Goal: Information Seeking & Learning: Learn about a topic

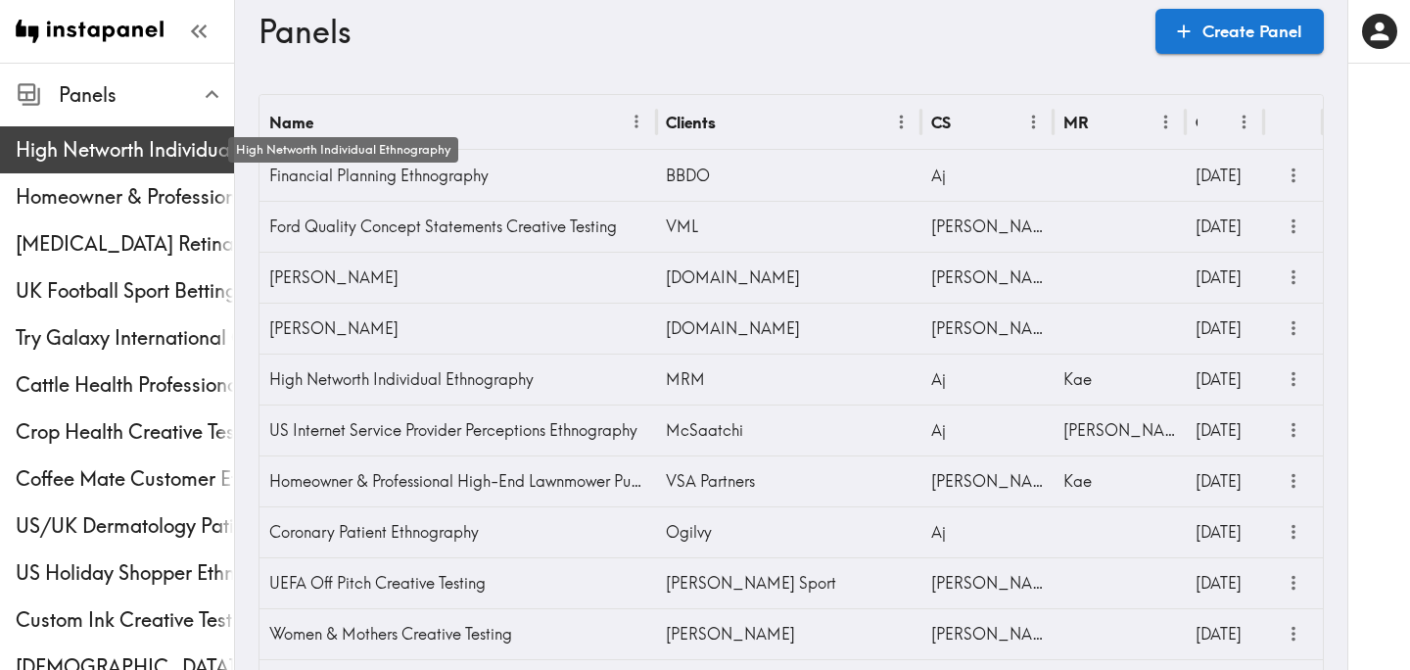
click at [129, 153] on span "High Networth Individual Ethnography" at bounding box center [125, 149] width 218 height 27
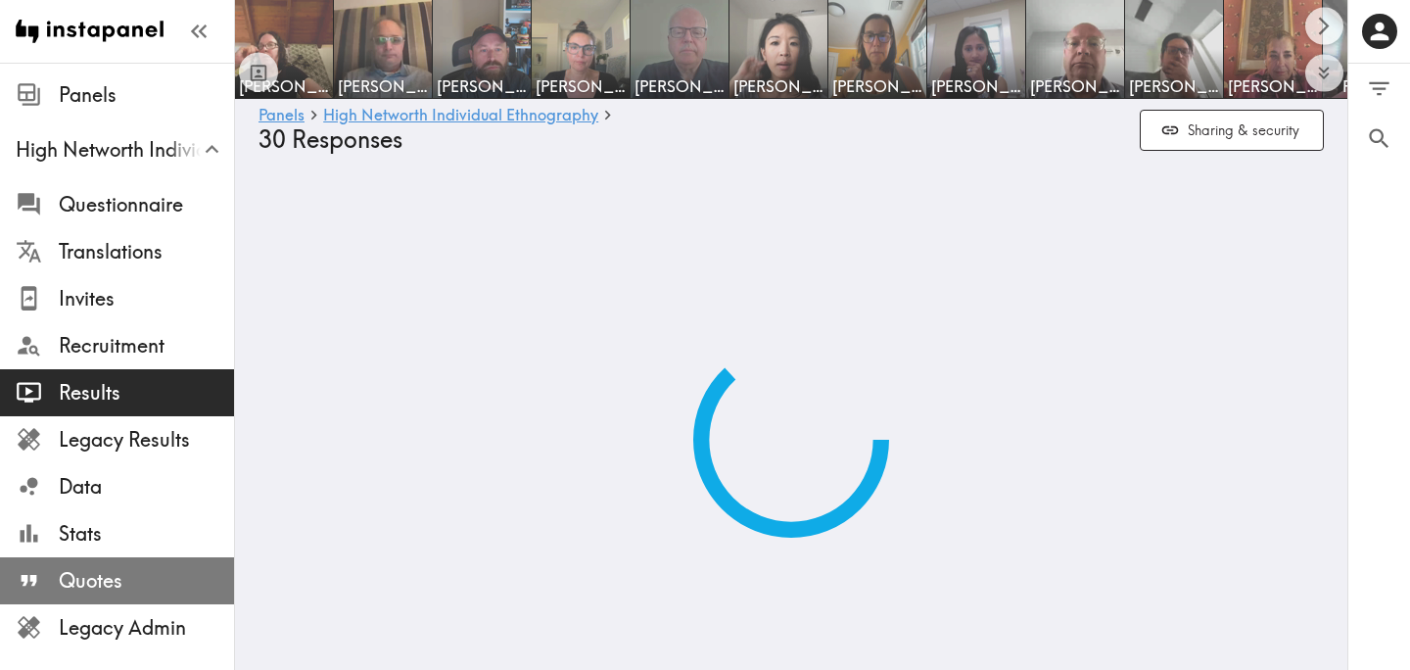
click at [118, 569] on span "Quotes" at bounding box center [146, 580] width 175 height 27
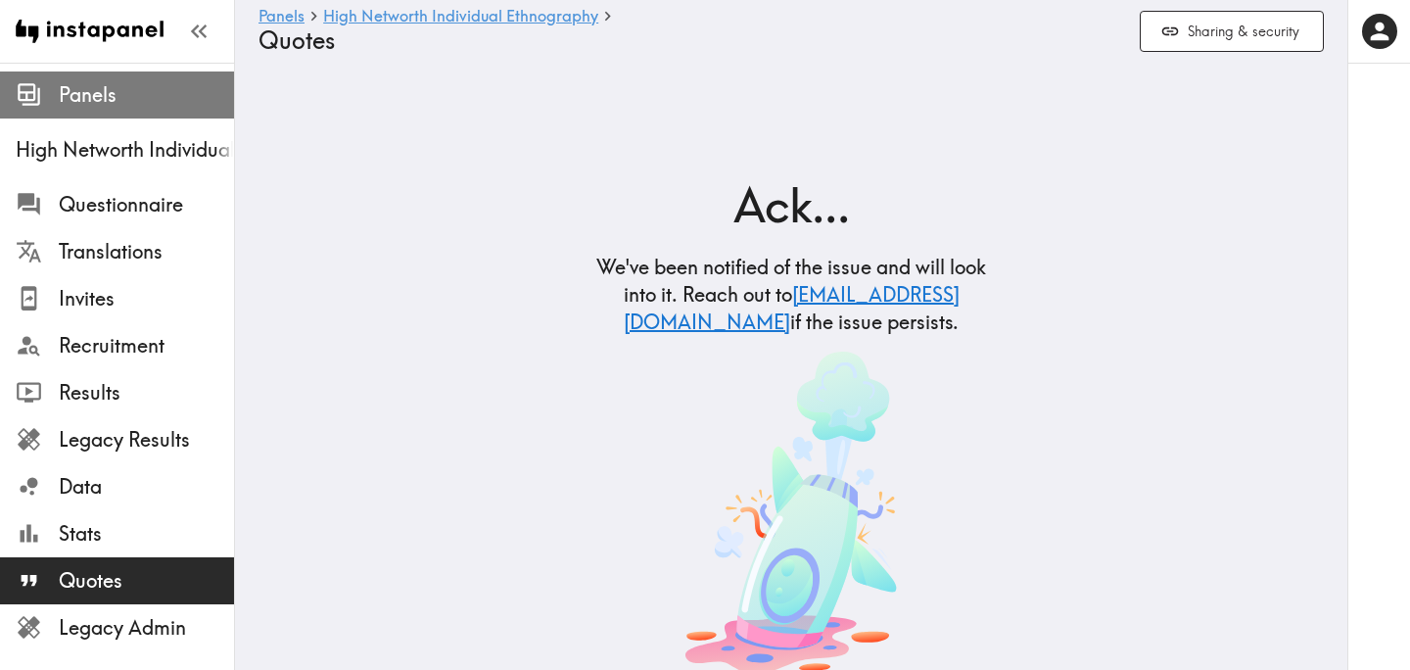
click at [125, 95] on span "Panels" at bounding box center [146, 94] width 175 height 27
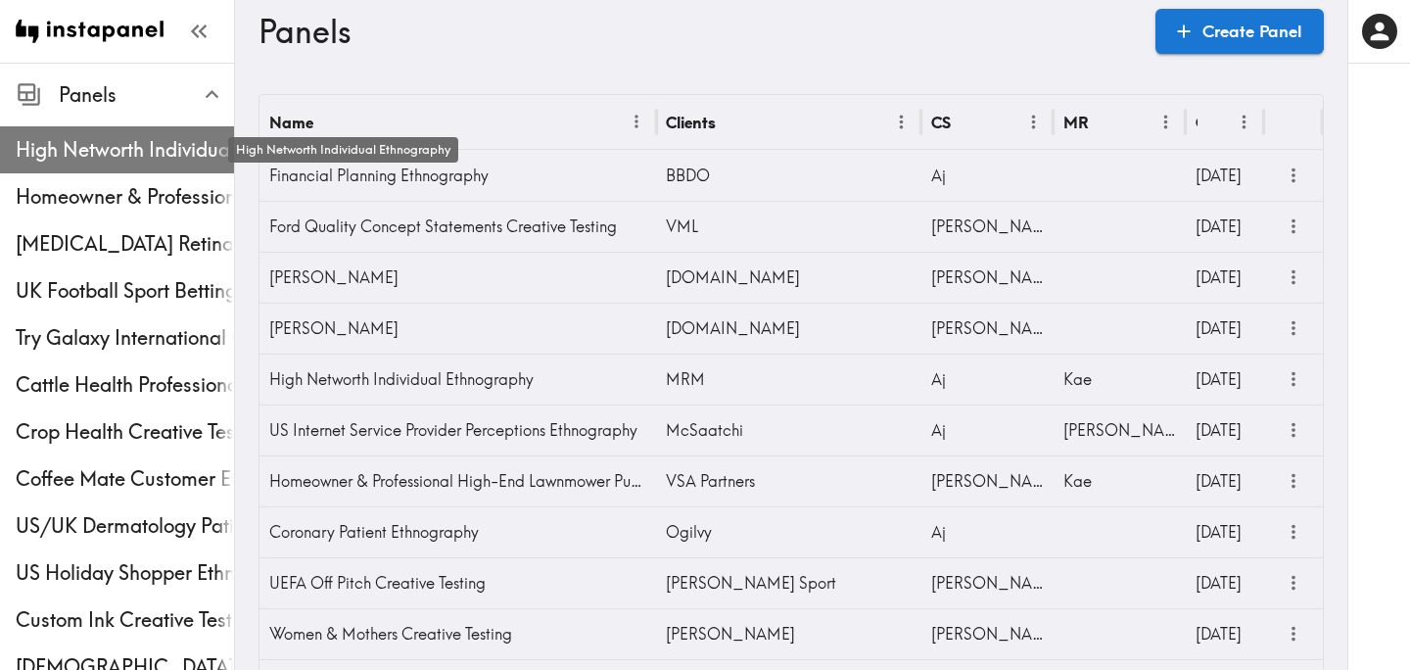
click at [129, 147] on span "High Networth Individual Ethnography" at bounding box center [125, 149] width 218 height 27
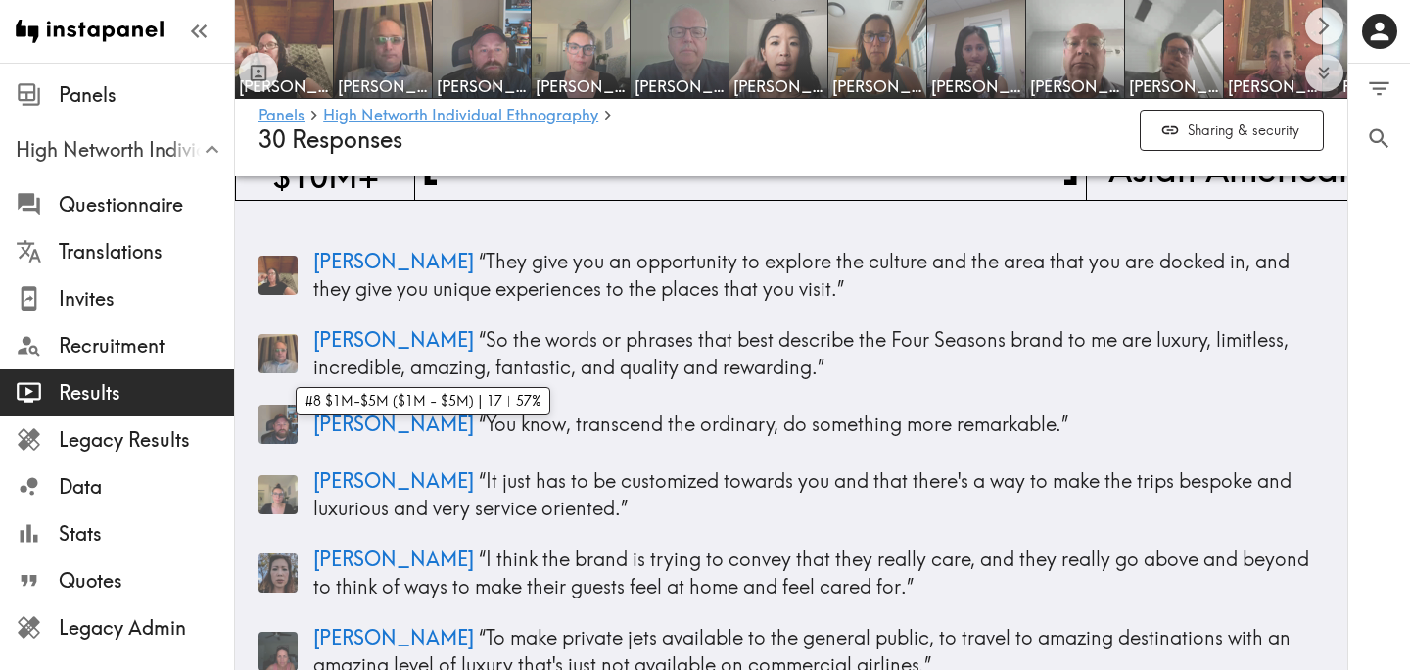
scroll to position [293, 0]
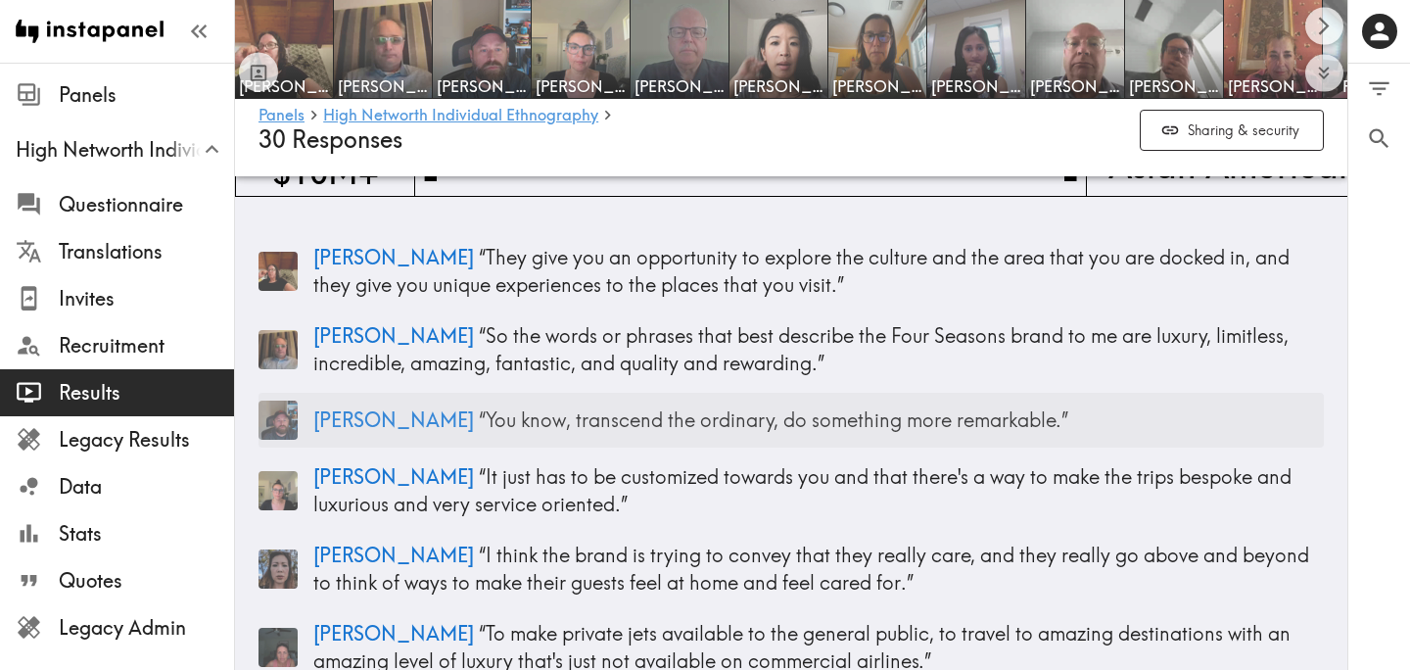
click at [366, 420] on p "[PERSON_NAME] “ You know, transcend the ordinary, do something more remarkable.…" at bounding box center [818, 419] width 1011 height 27
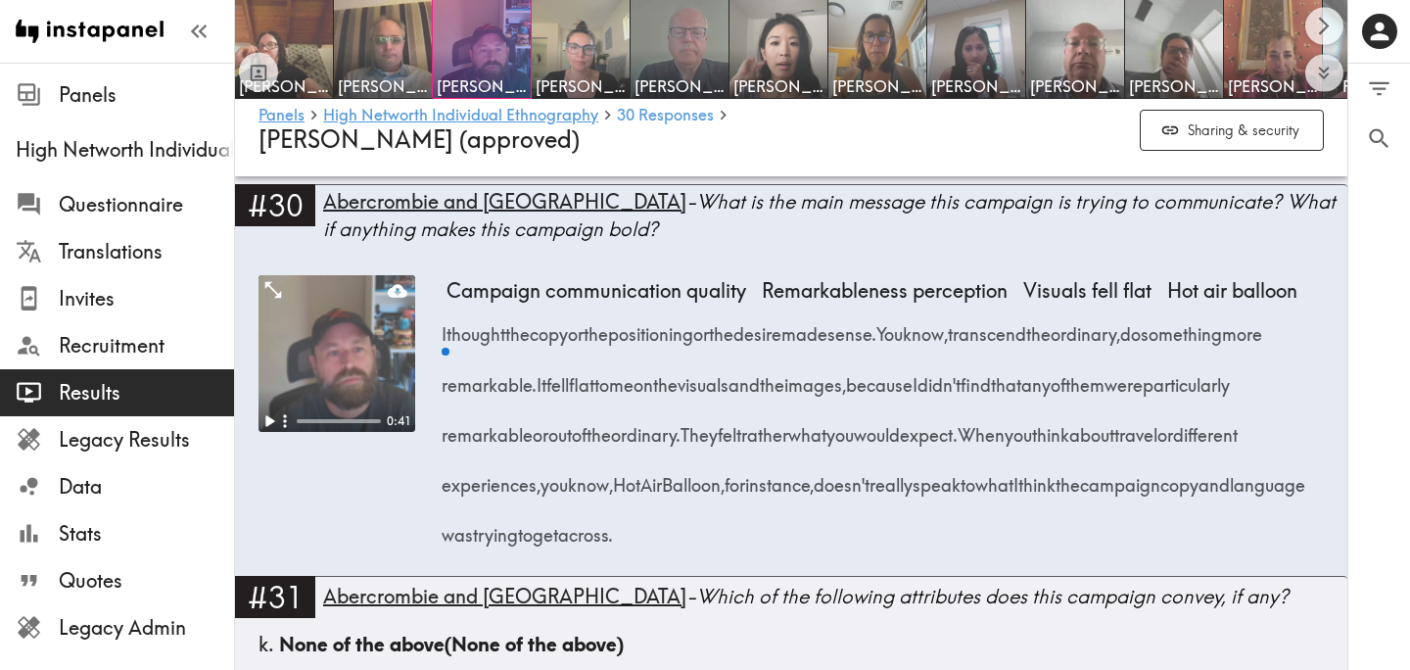
scroll to position [4425, 0]
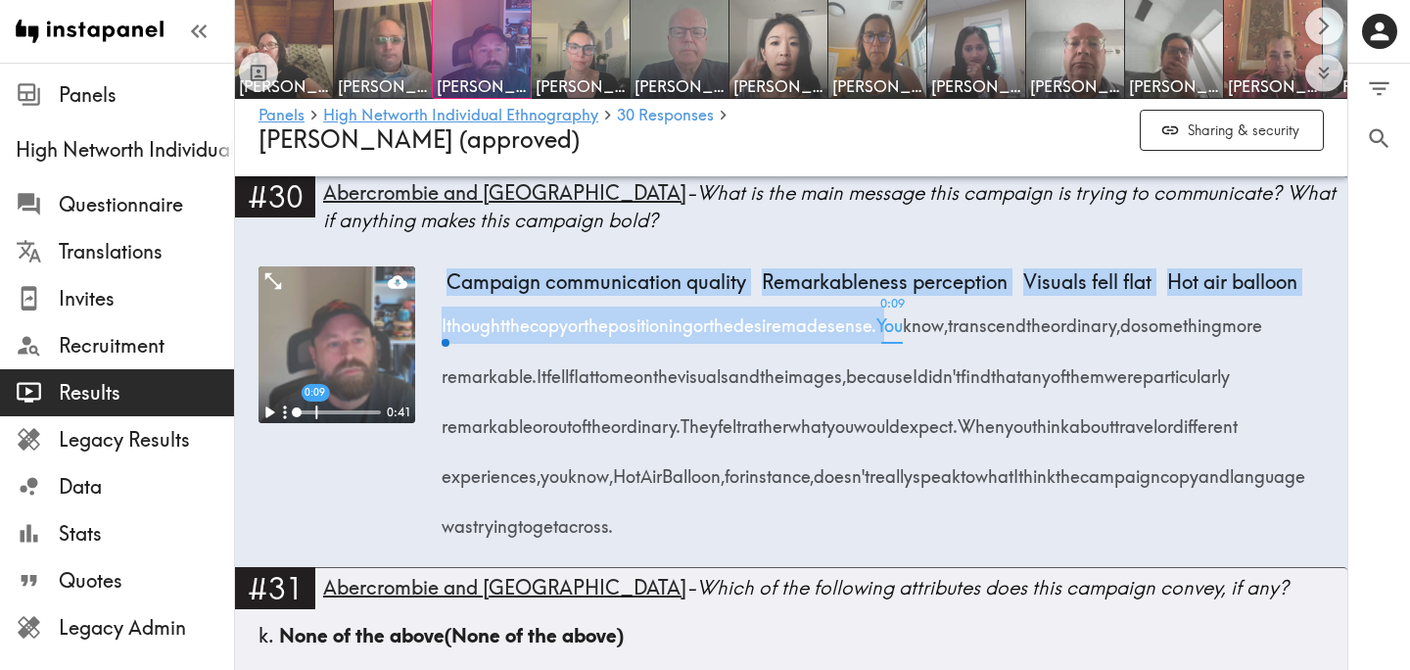
drag, startPoint x: 438, startPoint y: 280, endPoint x: 935, endPoint y: 328, distance: 499.8
click at [935, 328] on div "Campaign communication quality Remarkableness perception Visuals fell flat Hot …" at bounding box center [885, 416] width 877 height 301
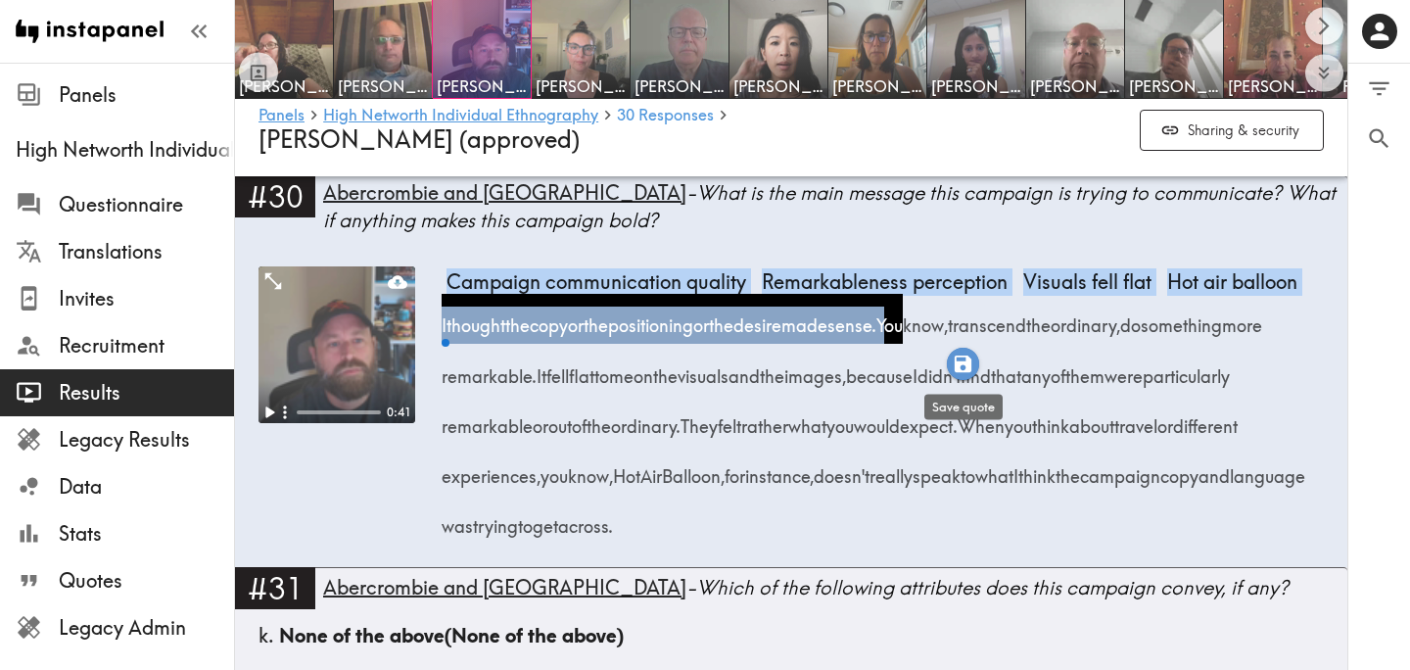
click at [966, 363] on icon "button" at bounding box center [963, 363] width 17 height 17
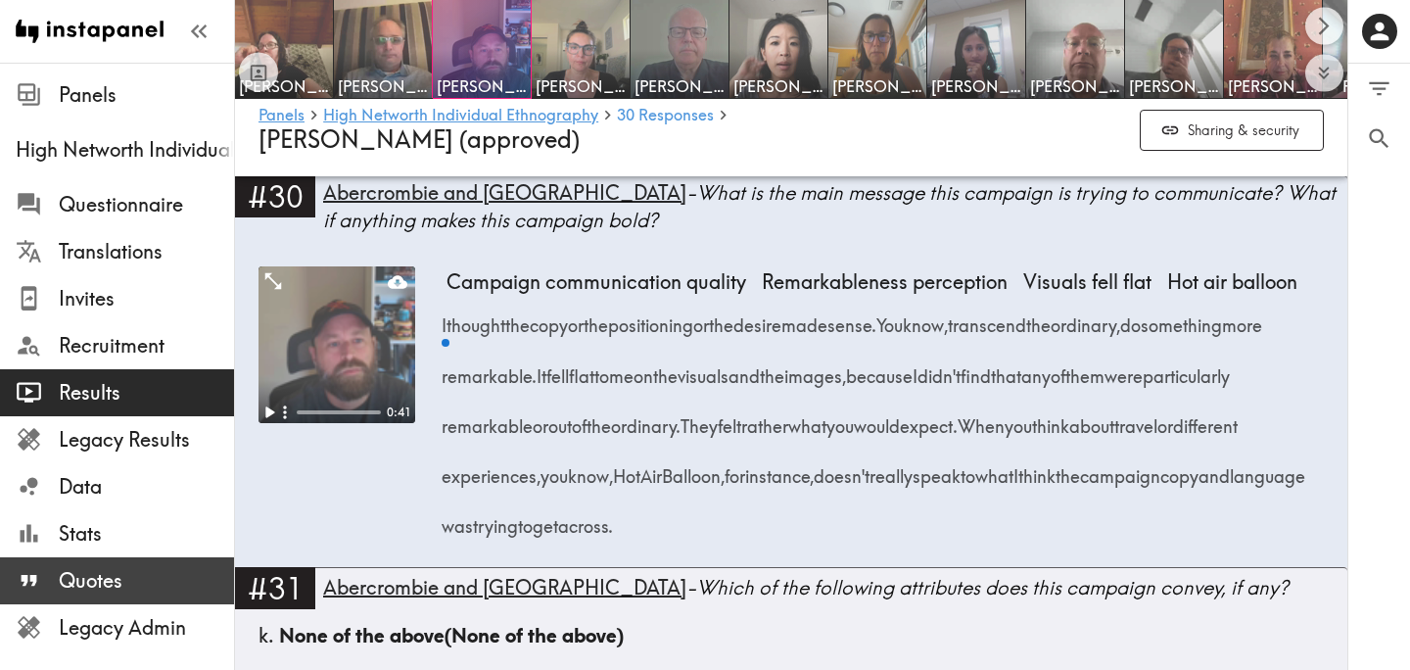
click at [147, 583] on span "Quotes" at bounding box center [146, 580] width 175 height 27
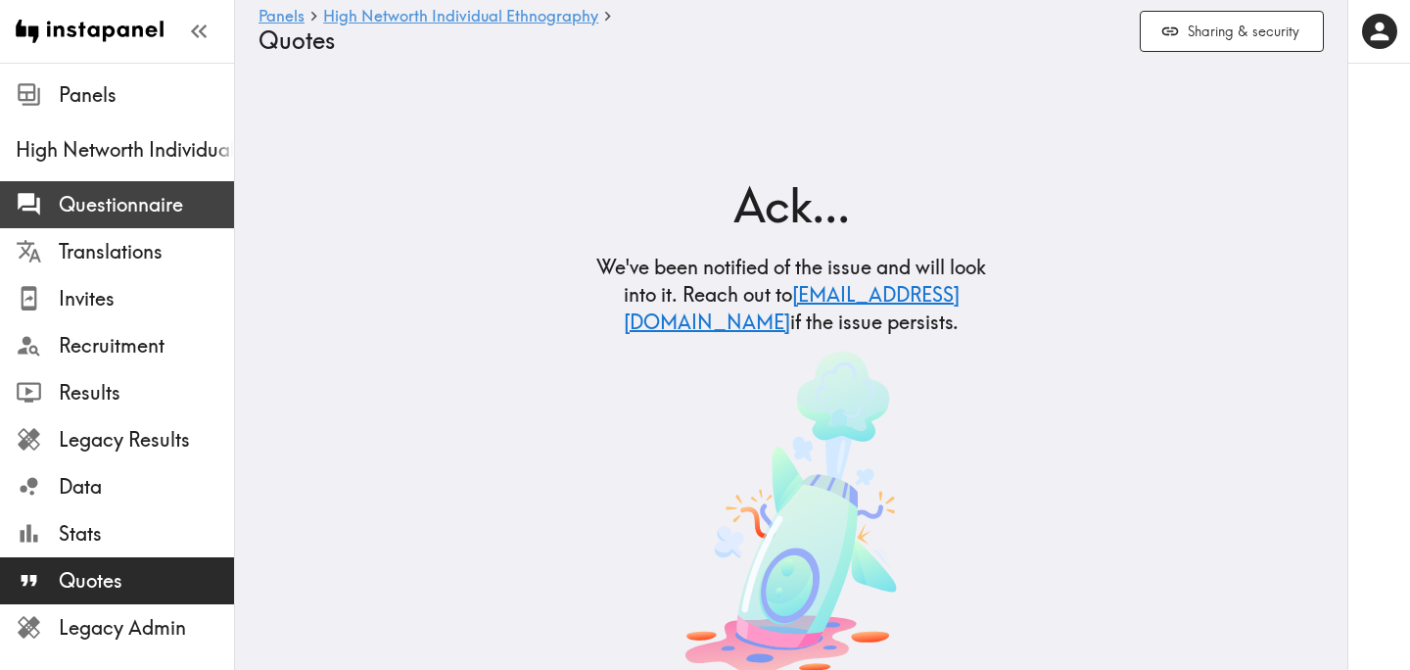
click at [108, 209] on span "Questionnaire" at bounding box center [146, 204] width 175 height 27
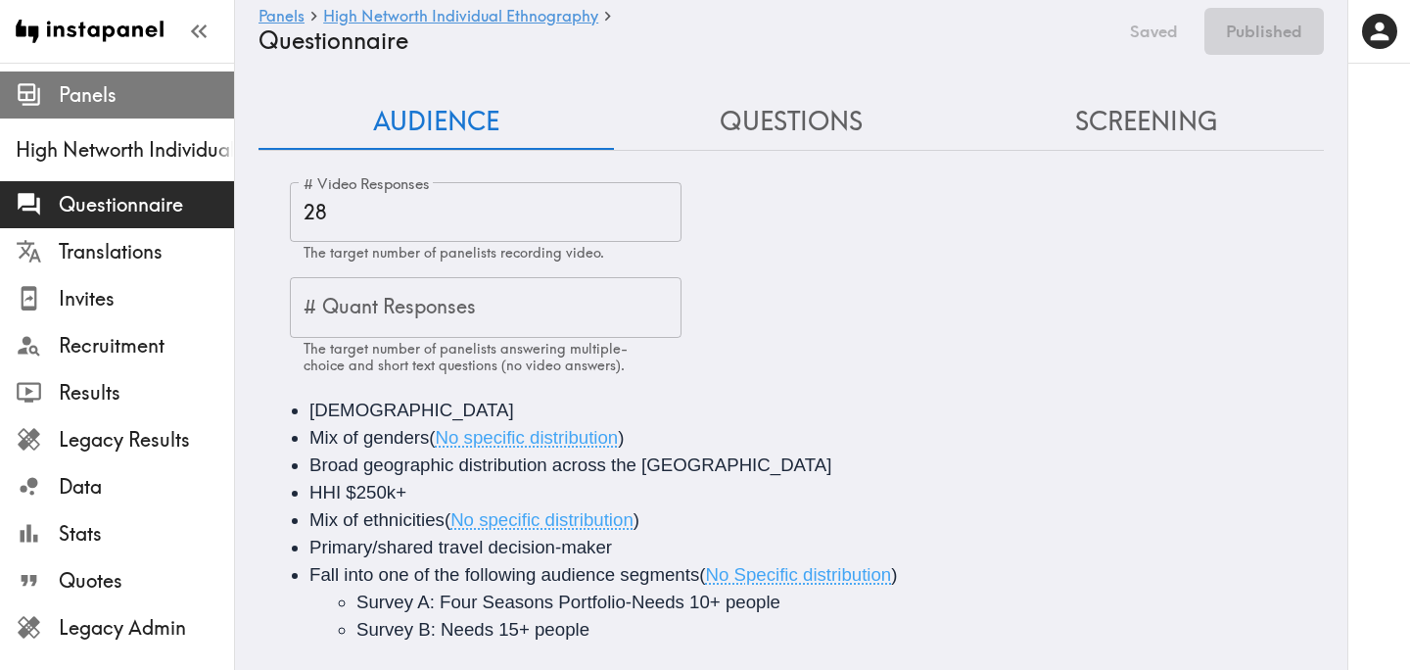
click at [124, 96] on span "Panels" at bounding box center [146, 94] width 175 height 27
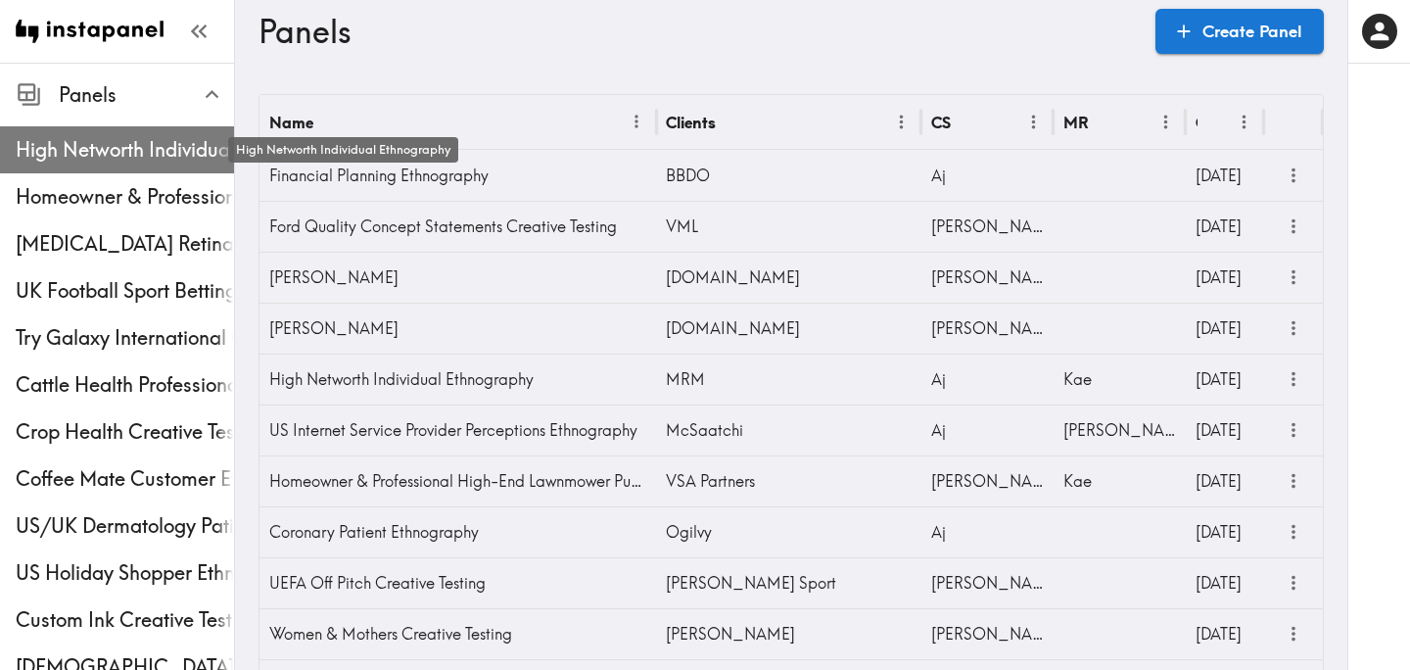
click at [108, 157] on span "High Networth Individual Ethnography" at bounding box center [125, 149] width 218 height 27
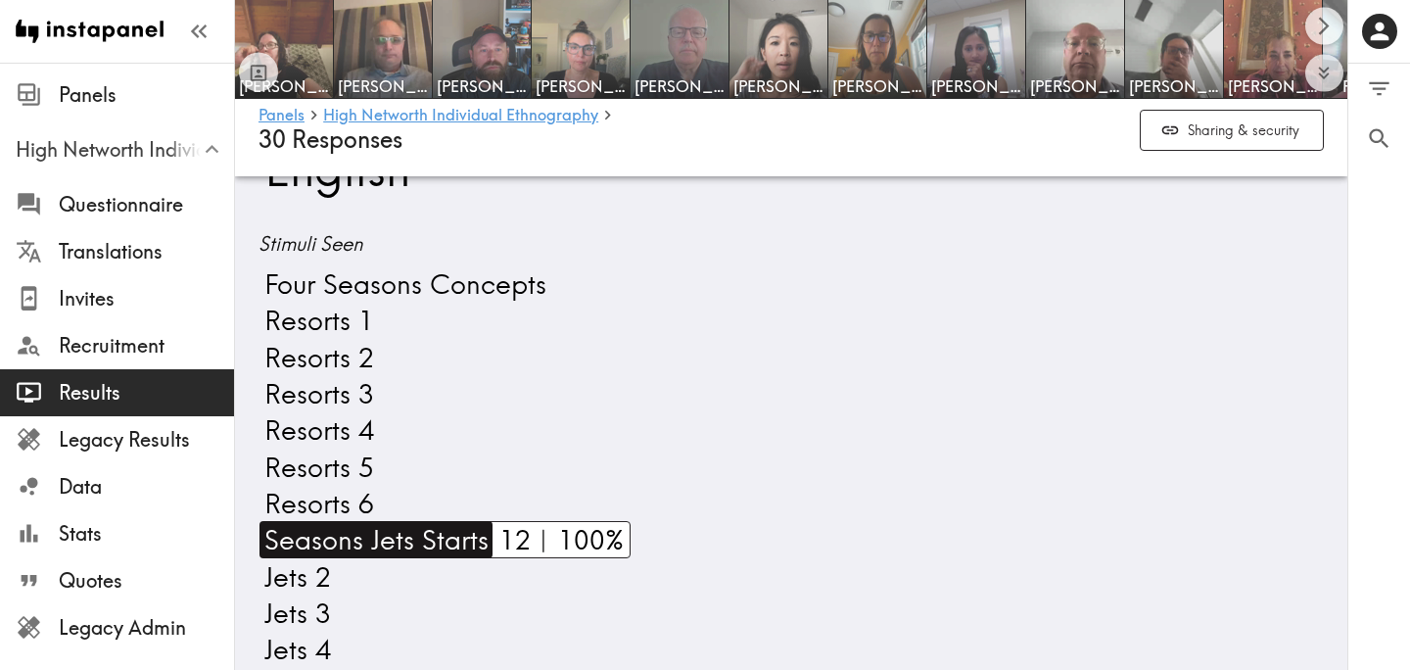
scroll to position [1081, 0]
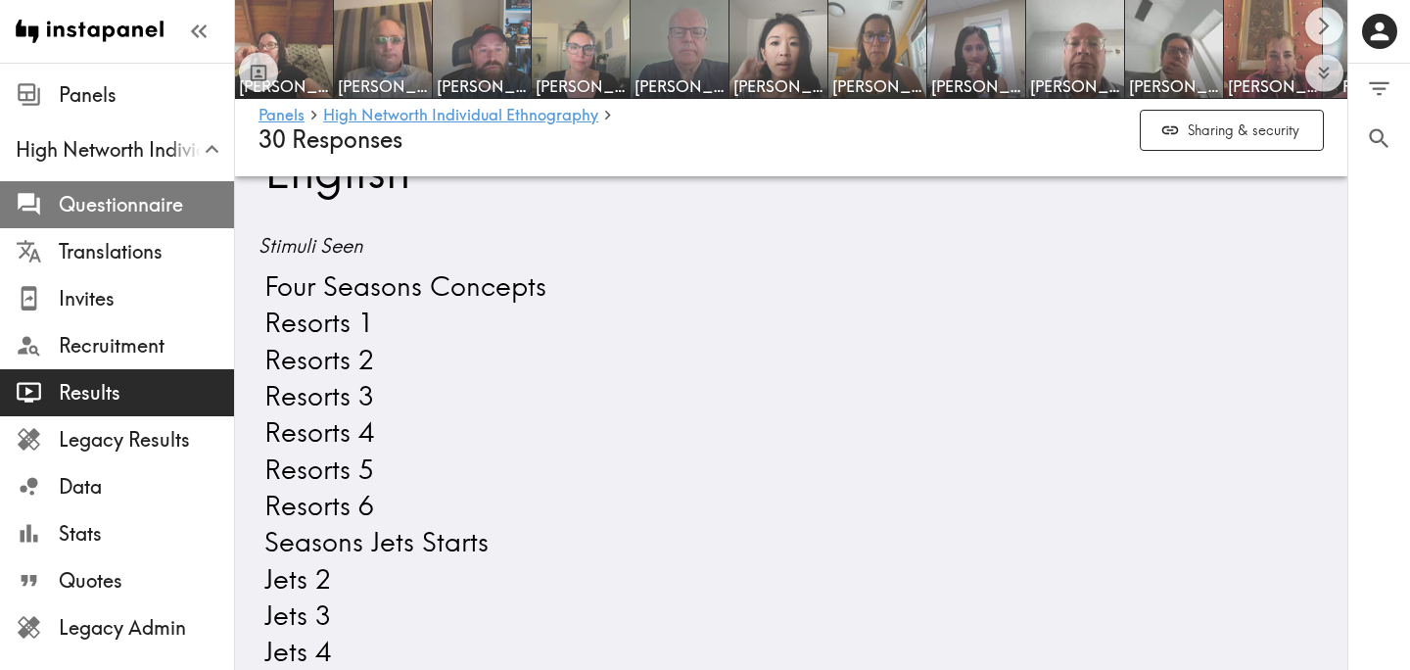
click at [185, 204] on span "Questionnaire" at bounding box center [146, 204] width 175 height 27
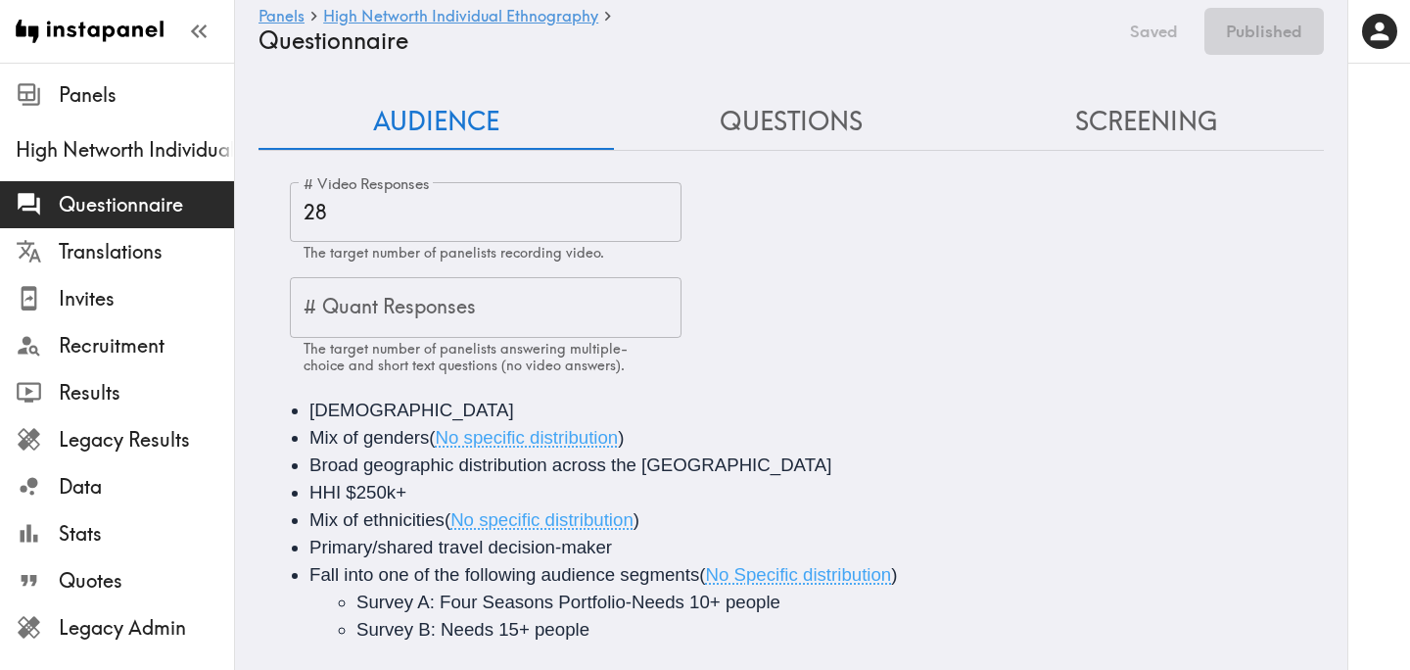
click at [828, 123] on button "Questions" at bounding box center [791, 122] width 355 height 56
